Goal: Entertainment & Leisure: Browse casually

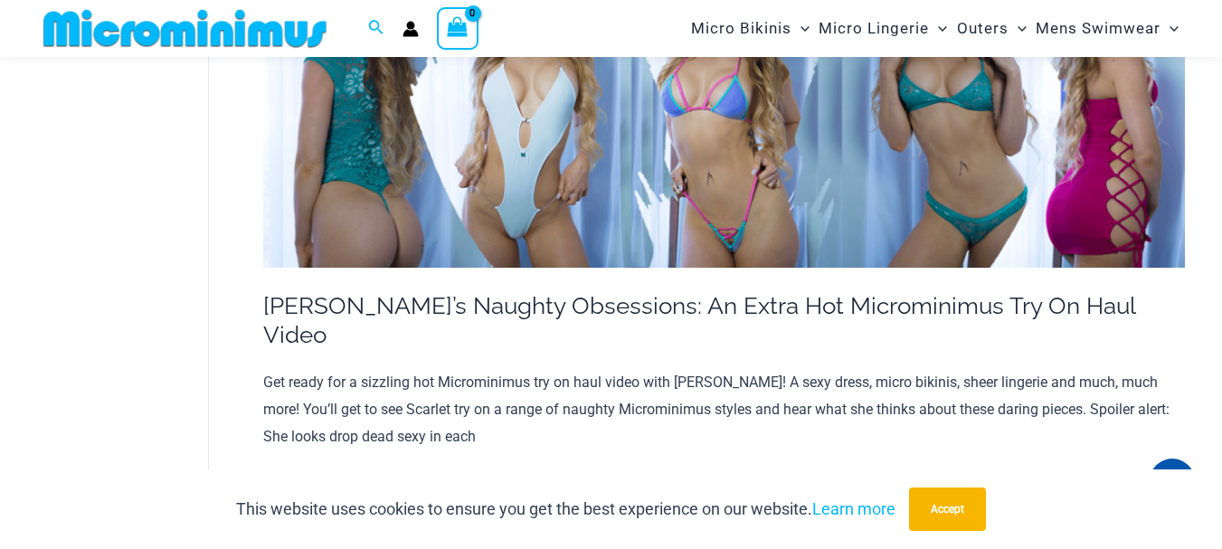
scroll to position [2427, 0]
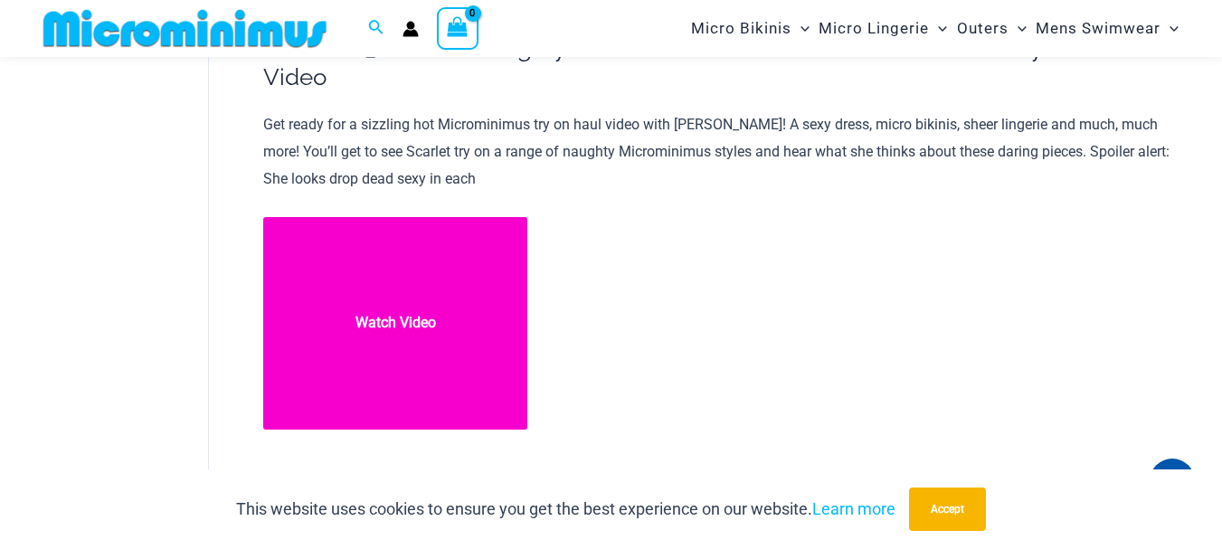
click at [397, 288] on link "Scarlet’s Naughty Obsessions: An Extra Hot Microminimus Try On Haul Video Watch…" at bounding box center [395, 323] width 265 height 213
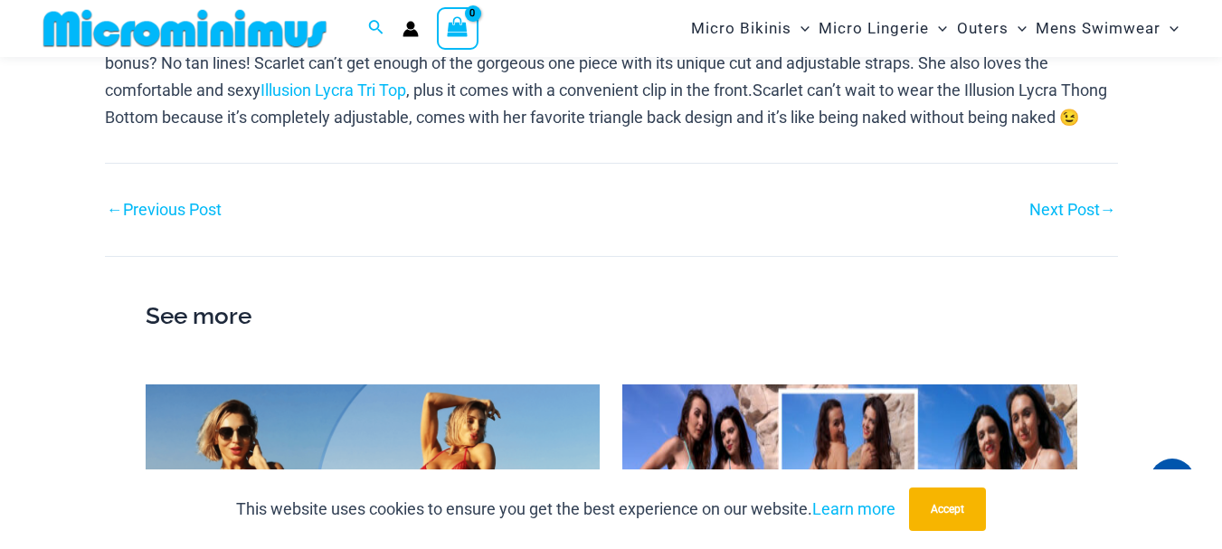
scroll to position [1340, 0]
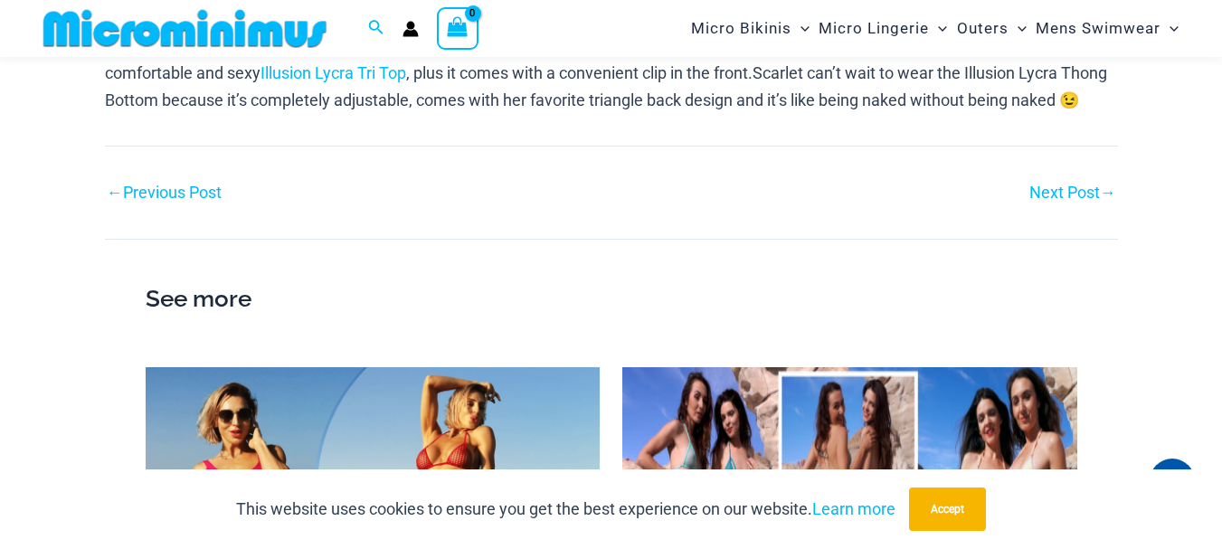
click at [168, 193] on link "← Previous Post" at bounding box center [164, 192] width 115 height 16
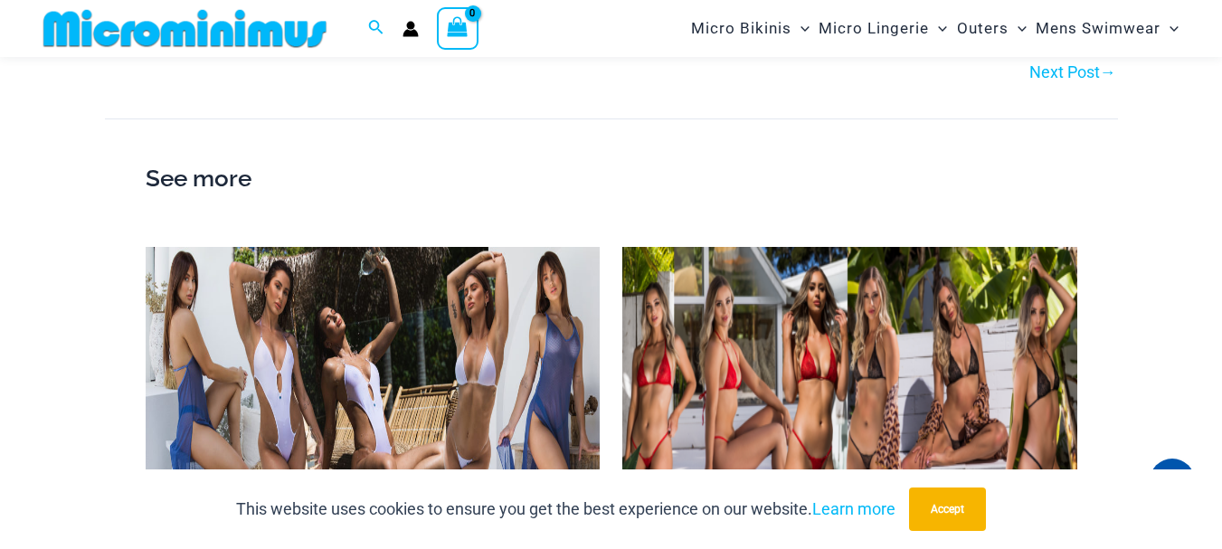
scroll to position [1431, 0]
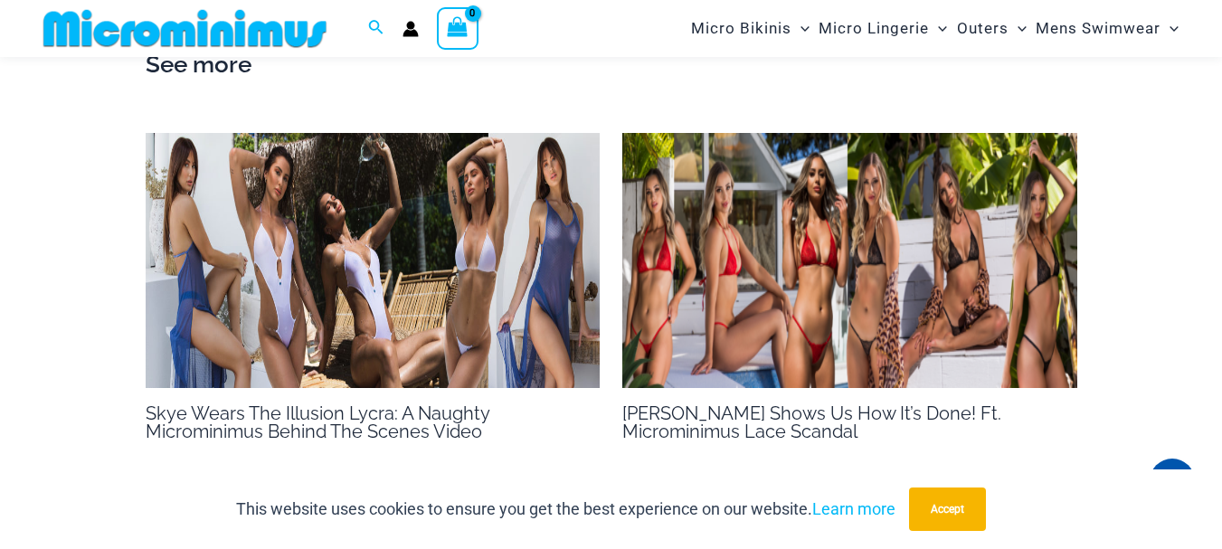
click at [783, 265] on img at bounding box center [849, 261] width 455 height 256
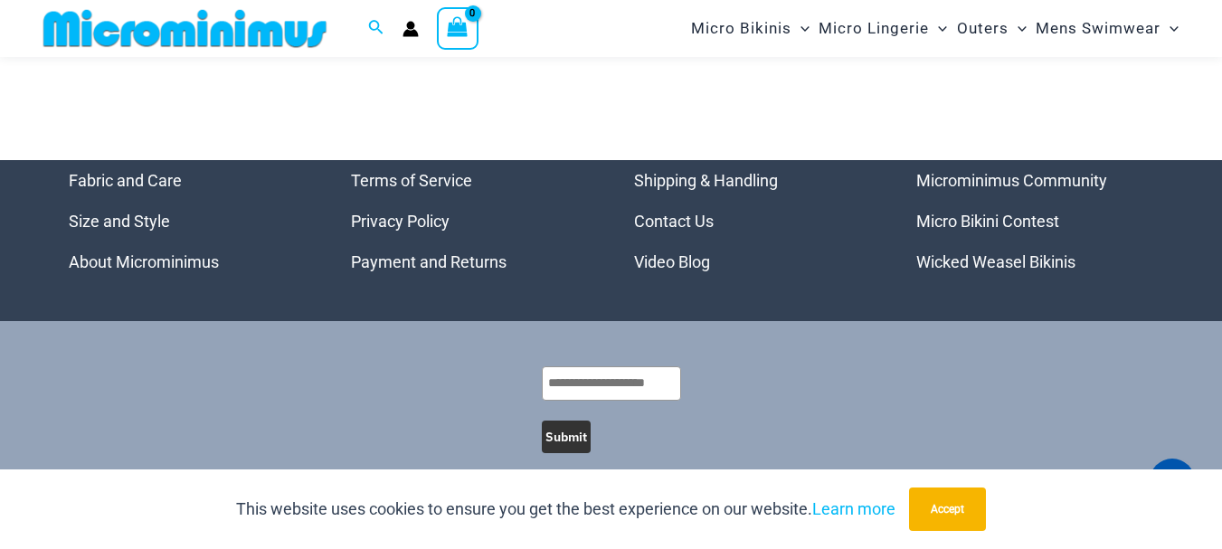
scroll to position [1696, 0]
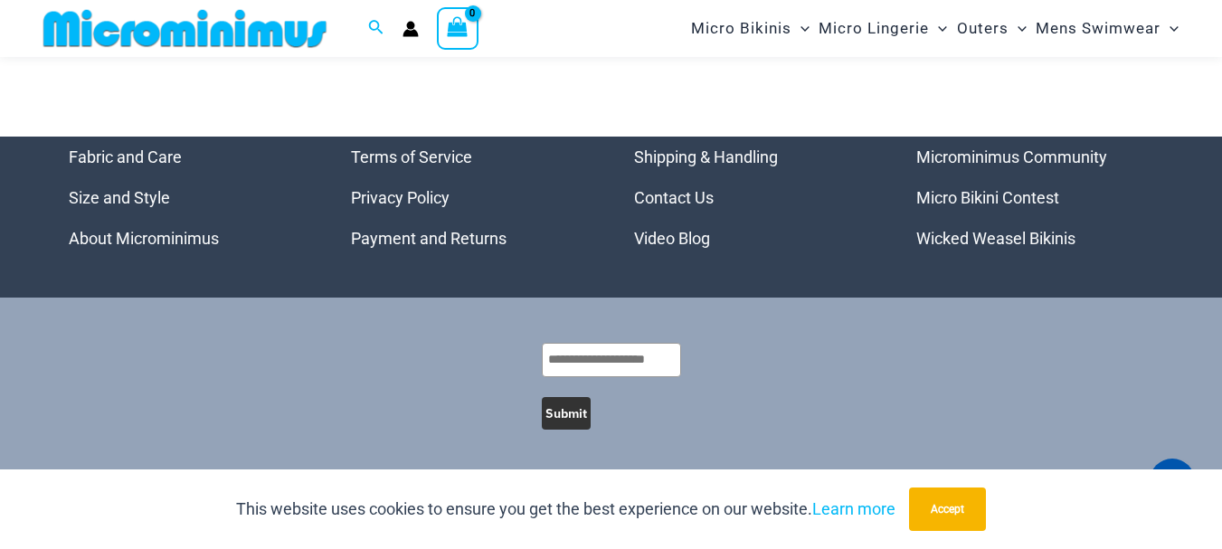
click at [982, 193] on link "Micro Bikini Contest" at bounding box center [987, 197] width 143 height 19
